Goal: Task Accomplishment & Management: Complete application form

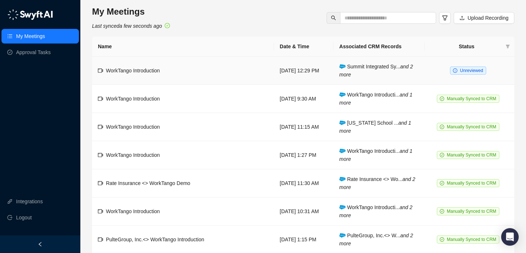
click at [202, 72] on td "WorkTango Introduction" at bounding box center [183, 71] width 182 height 28
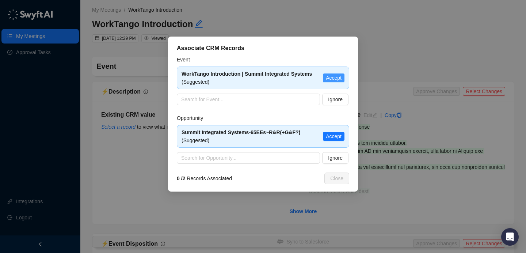
click at [337, 77] on span "Accept" at bounding box center [334, 78] width 16 height 8
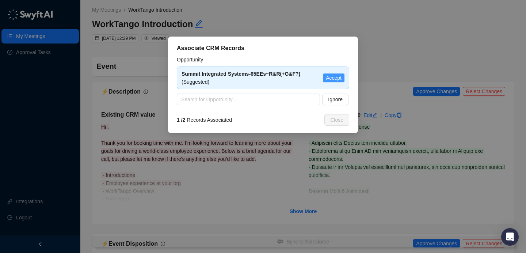
click at [333, 78] on span "Accept" at bounding box center [334, 78] width 16 height 8
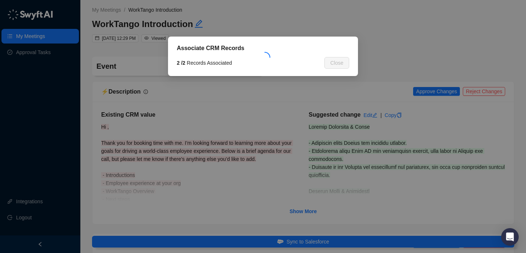
type textarea "**********"
type input "**********"
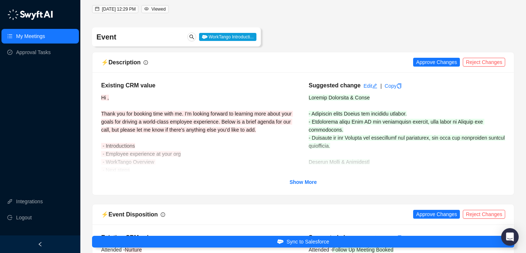
scroll to position [54, 0]
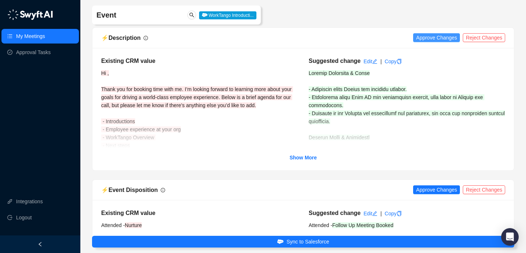
click at [423, 40] on span "Approve Changes" at bounding box center [436, 38] width 41 height 8
click at [297, 156] on strong "Show More" at bounding box center [303, 157] width 27 height 6
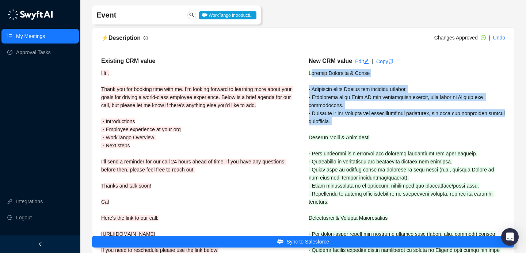
drag, startPoint x: 310, startPoint y: 73, endPoint x: 329, endPoint y: 127, distance: 56.4
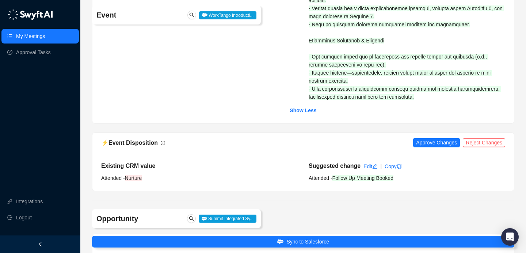
scroll to position [586, 0]
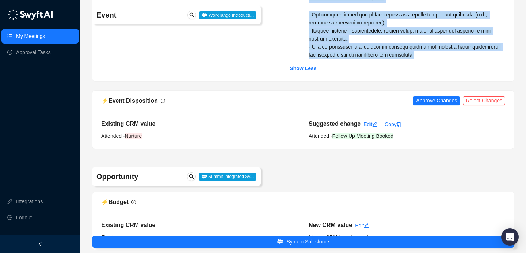
drag, startPoint x: 308, startPoint y: 74, endPoint x: 419, endPoint y: 55, distance: 112.3
copy span "Current Situation & Tools - Currently using Nectar for employee rewards. - Prev…"
click at [477, 103] on span "Reject Changes" at bounding box center [484, 100] width 37 height 8
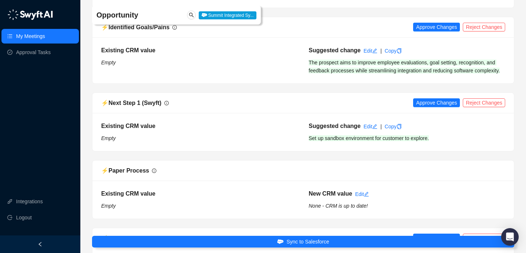
scroll to position [1303, 0]
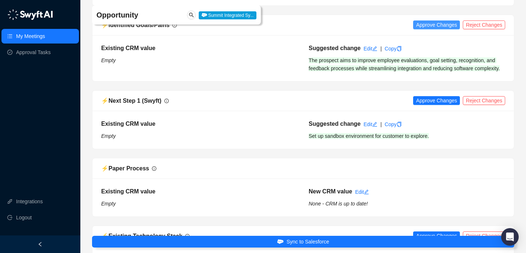
click at [426, 26] on span "Approve Changes" at bounding box center [436, 25] width 41 height 8
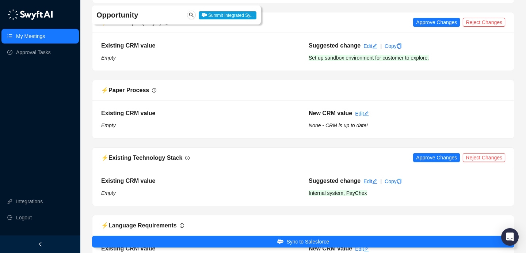
scroll to position [1381, 0]
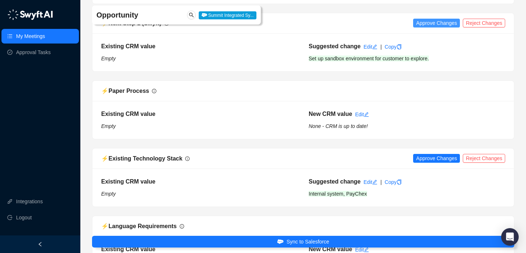
click at [433, 27] on span "Approve Changes" at bounding box center [436, 23] width 41 height 8
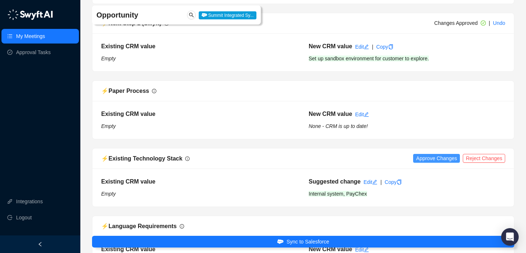
click at [438, 162] on span "Approve Changes" at bounding box center [436, 158] width 41 height 8
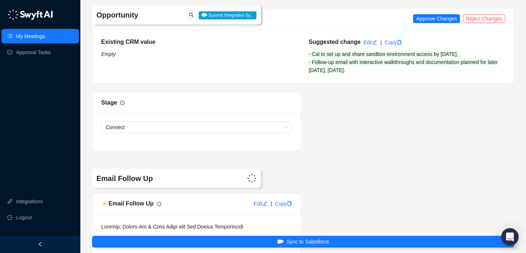
scroll to position [1925, 0]
click at [437, 22] on div "⚡️ Next Steps Approve Changes Reject Changes" at bounding box center [303, 19] width 404 height 9
click at [432, 23] on span "Approve Changes" at bounding box center [436, 19] width 41 height 8
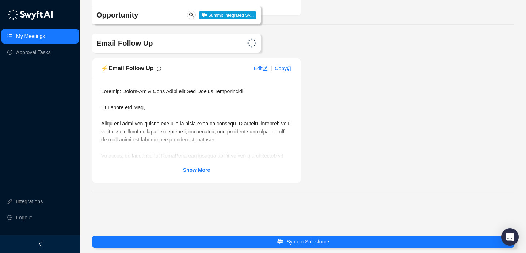
scroll to position [2069, 0]
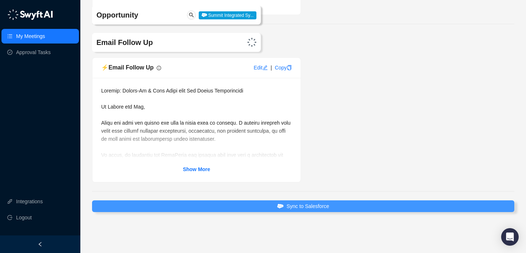
click at [319, 203] on span "Sync to Salesforce" at bounding box center [307, 206] width 43 height 8
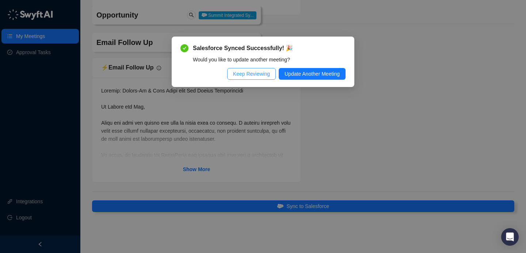
click at [251, 78] on button "Keep Reviewing" at bounding box center [251, 74] width 49 height 12
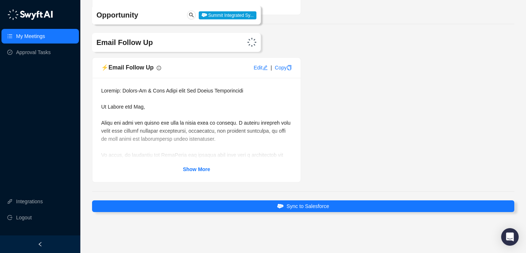
scroll to position [2077, 0]
click at [185, 173] on link "Show More" at bounding box center [196, 169] width 27 height 8
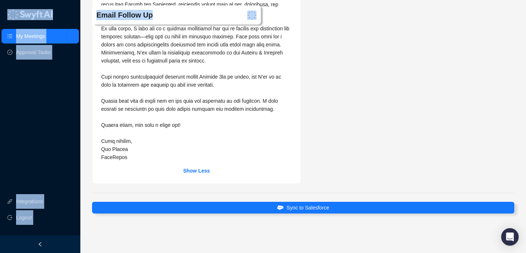
scroll to position [2270, 0]
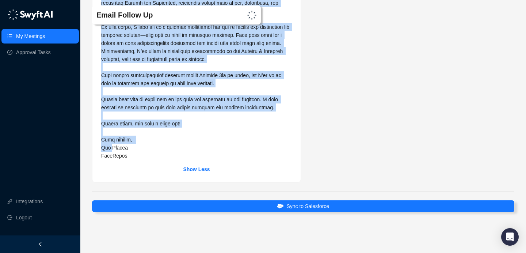
drag, startPoint x: 101, startPoint y: 108, endPoint x: 110, endPoint y: 146, distance: 39.0
click at [110, 146] on span at bounding box center [196, 27] width 191 height 263
copy span "Hi Pamela and Ben, Thank you both for taking the time to speak with me earlier.…"
click at [45, 35] on link "My Meetings" at bounding box center [30, 36] width 29 height 15
